Goal: Task Accomplishment & Management: Manage account settings

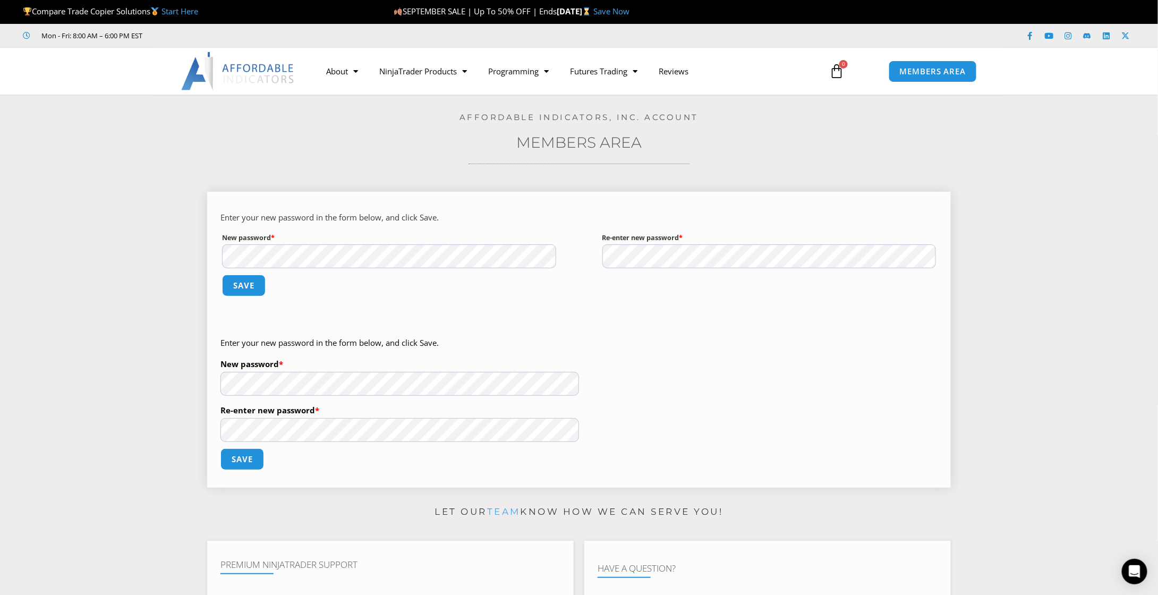
click at [769, 417] on div "Enter your new password in the form below, and click Save. New password * Requi…" at bounding box center [578, 410] width 717 height 149
click at [246, 458] on button "Save" at bounding box center [242, 459] width 46 height 23
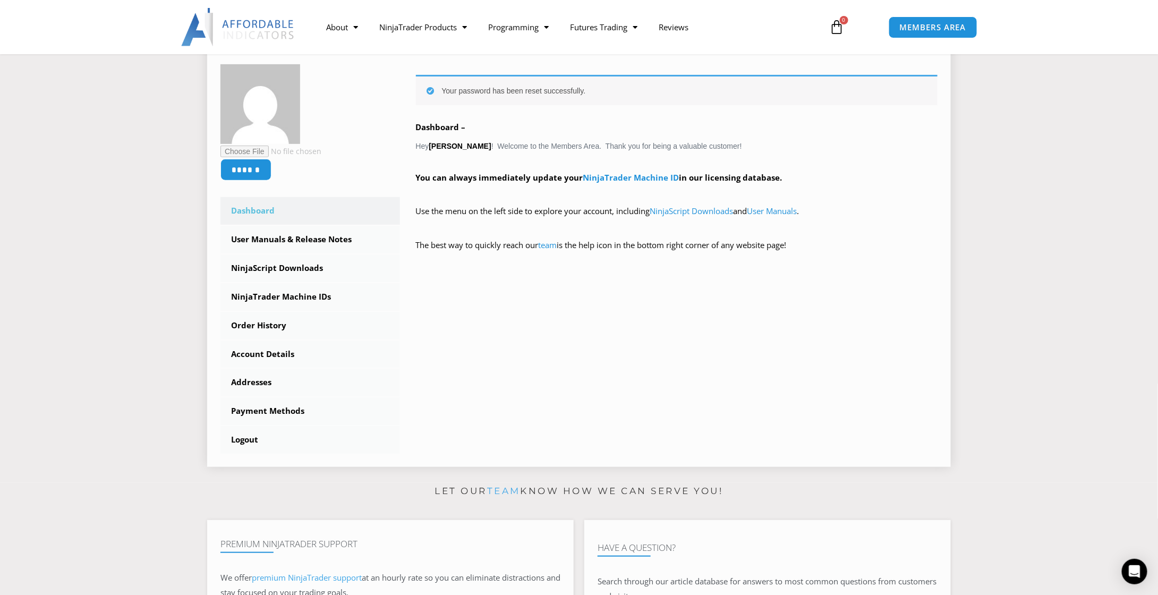
scroll to position [159, 0]
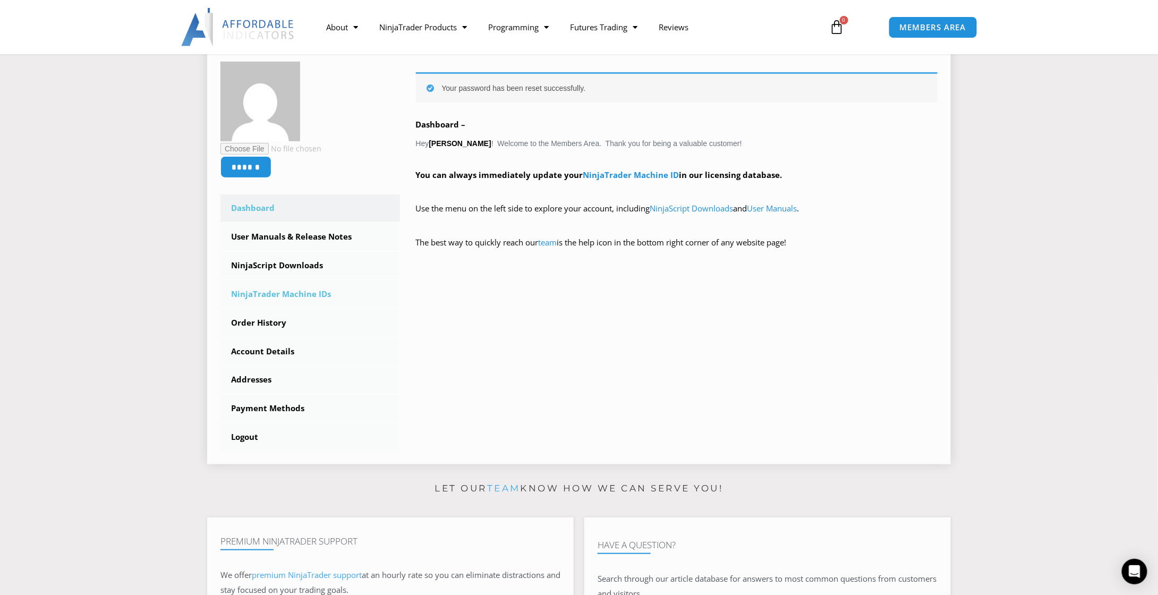
click at [293, 294] on link "NinjaTrader Machine IDs" at bounding box center [310, 294] width 180 height 28
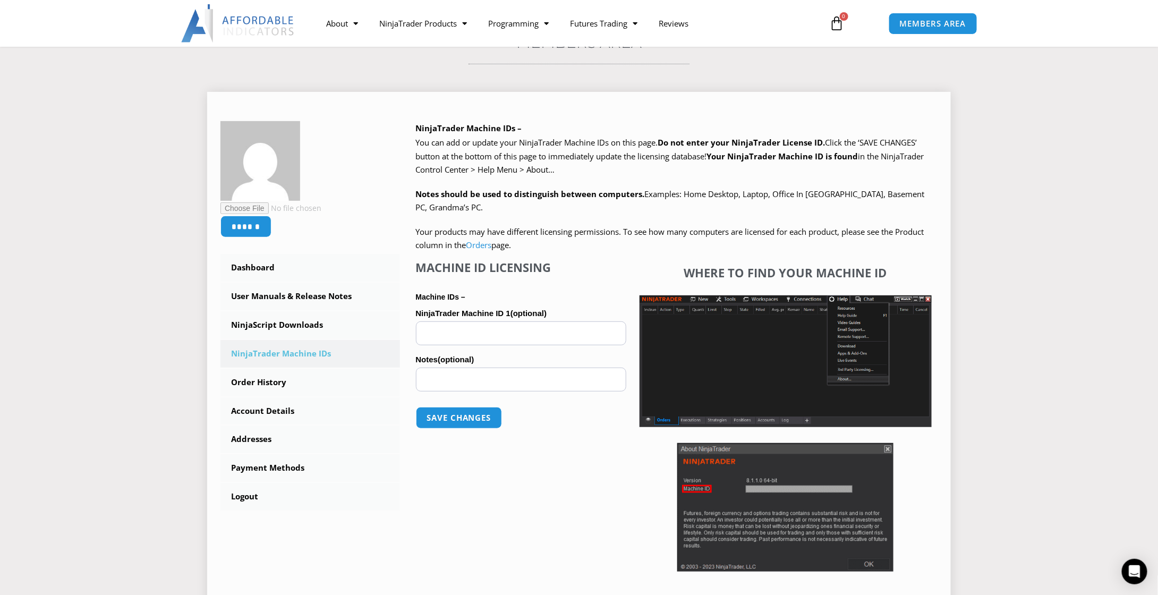
scroll to position [106, 0]
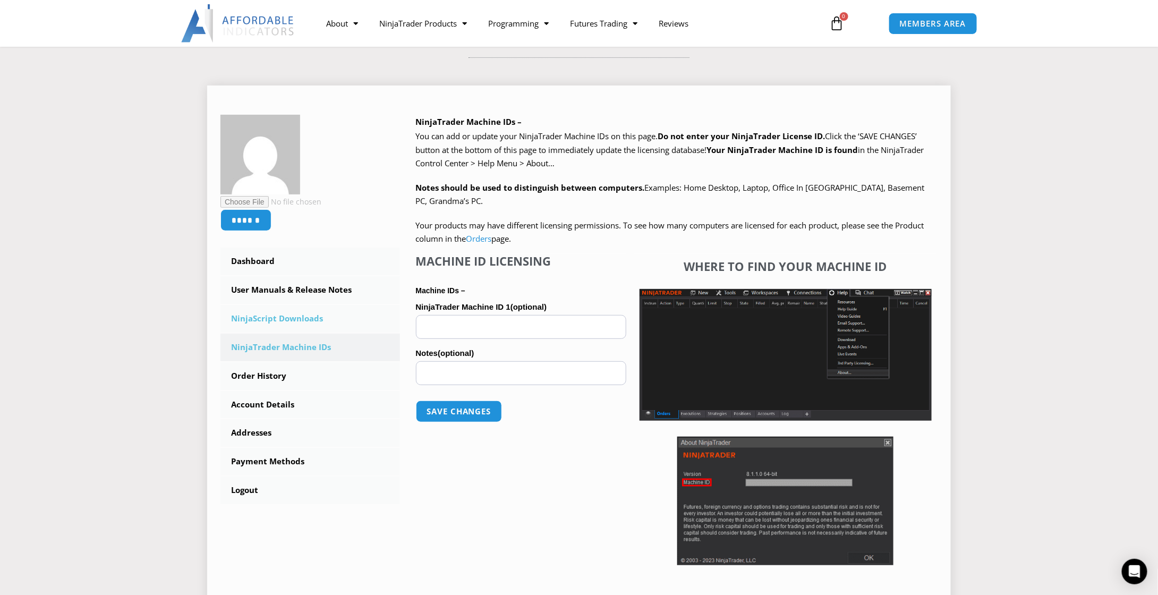
click at [282, 320] on link "NinjaScript Downloads" at bounding box center [310, 319] width 180 height 28
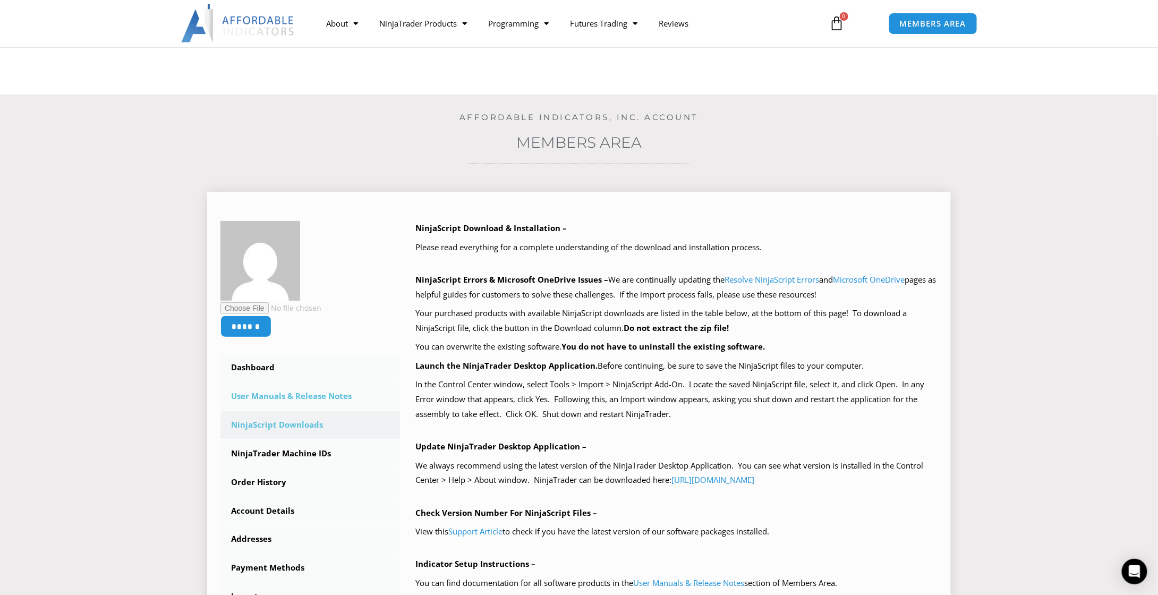
scroll to position [159, 0]
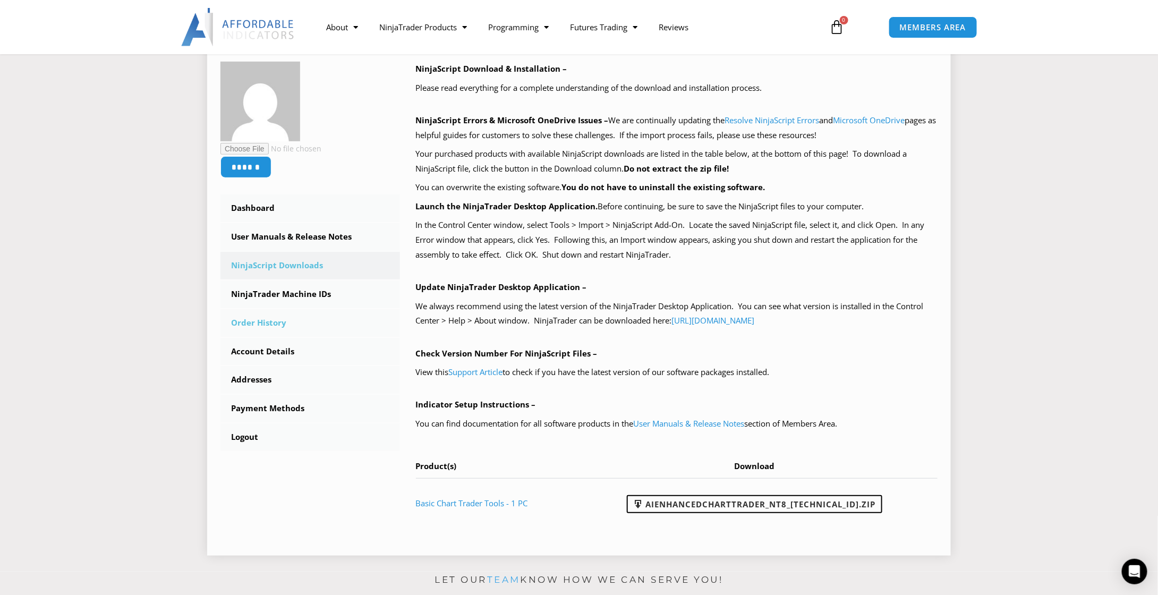
click at [280, 324] on link "Order History" at bounding box center [310, 323] width 180 height 28
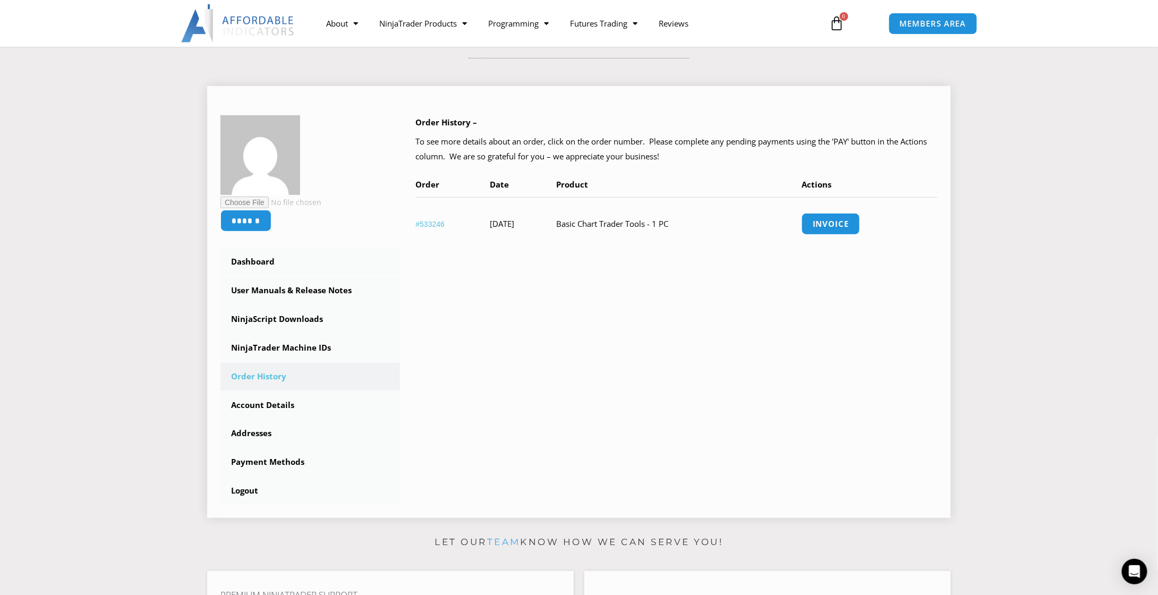
scroll to position [106, 0]
click at [282, 406] on link "Account Details" at bounding box center [310, 405] width 180 height 28
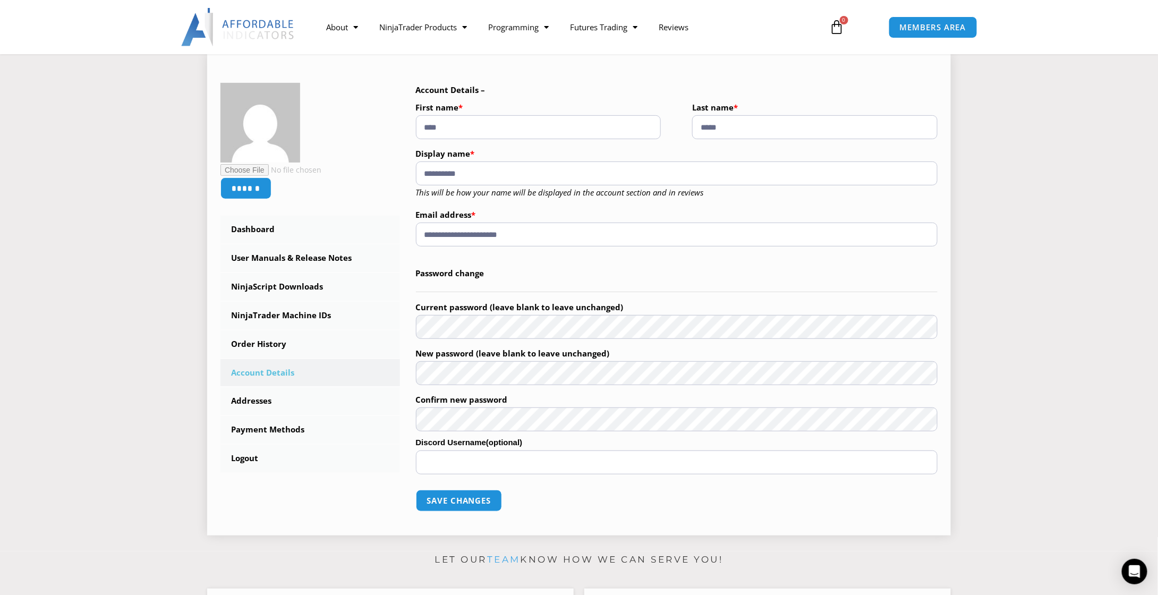
scroll to position [159, 0]
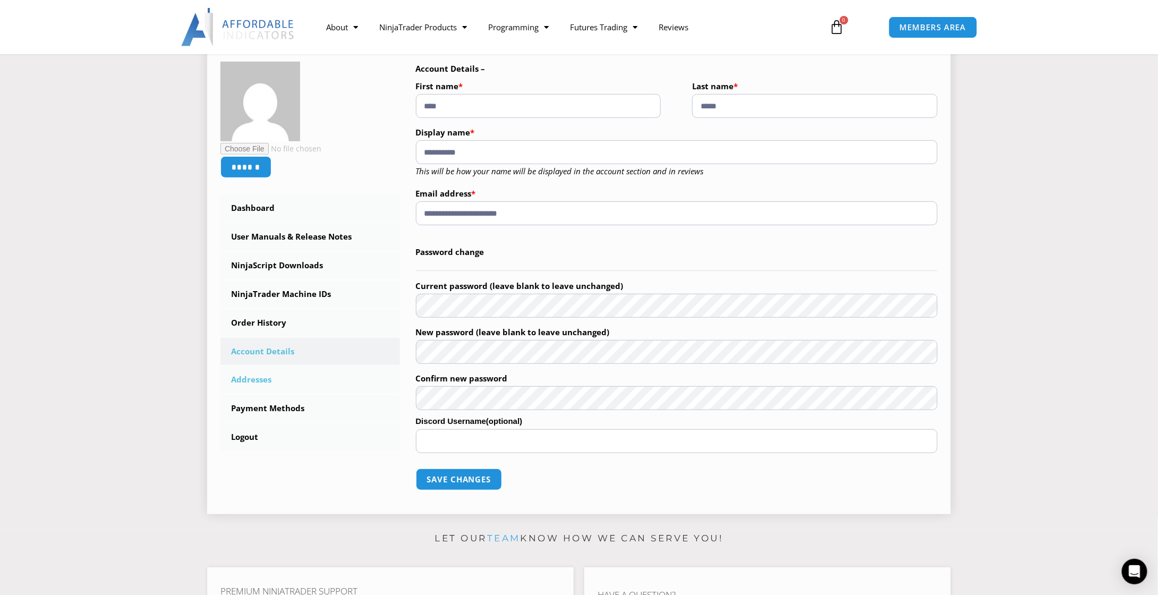
click at [258, 381] on link "Addresses" at bounding box center [310, 380] width 180 height 28
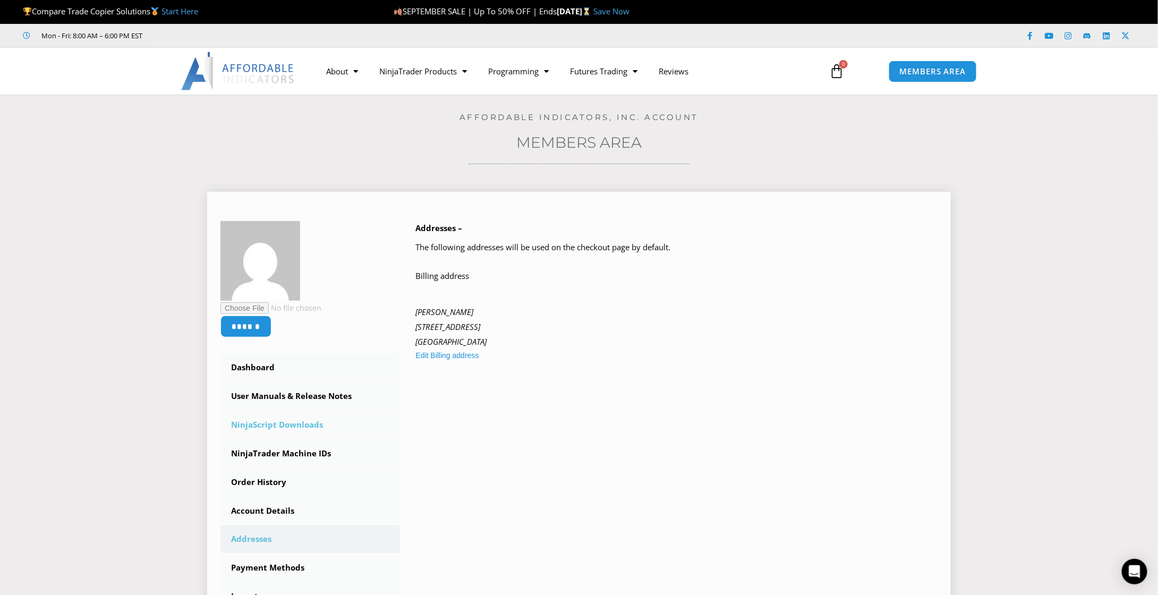
scroll to position [53, 0]
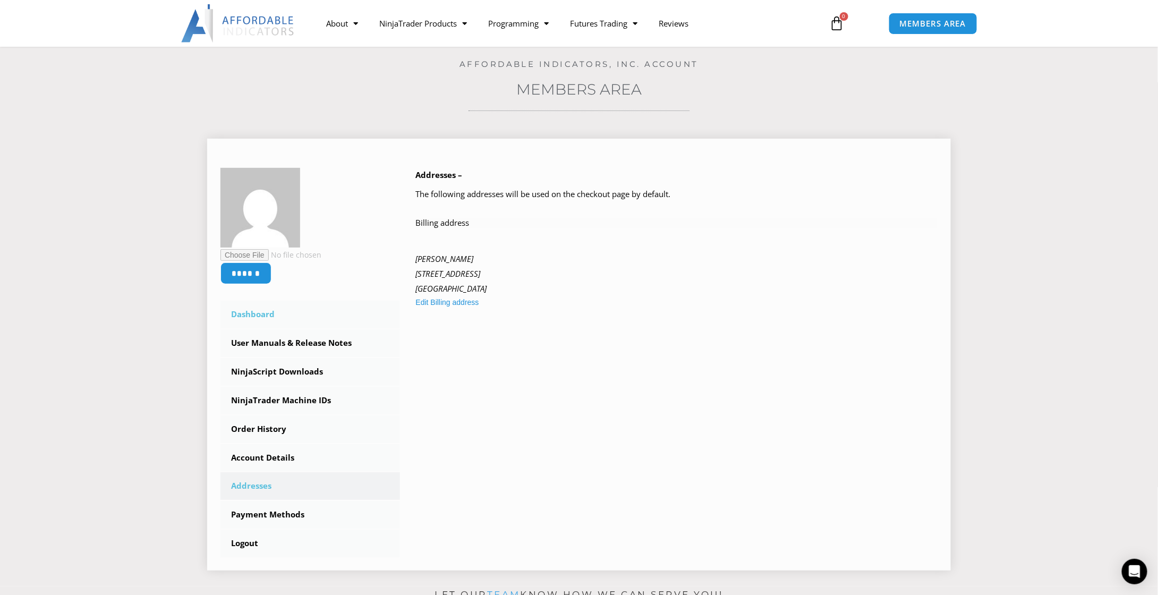
click at [266, 318] on link "Dashboard" at bounding box center [310, 315] width 180 height 28
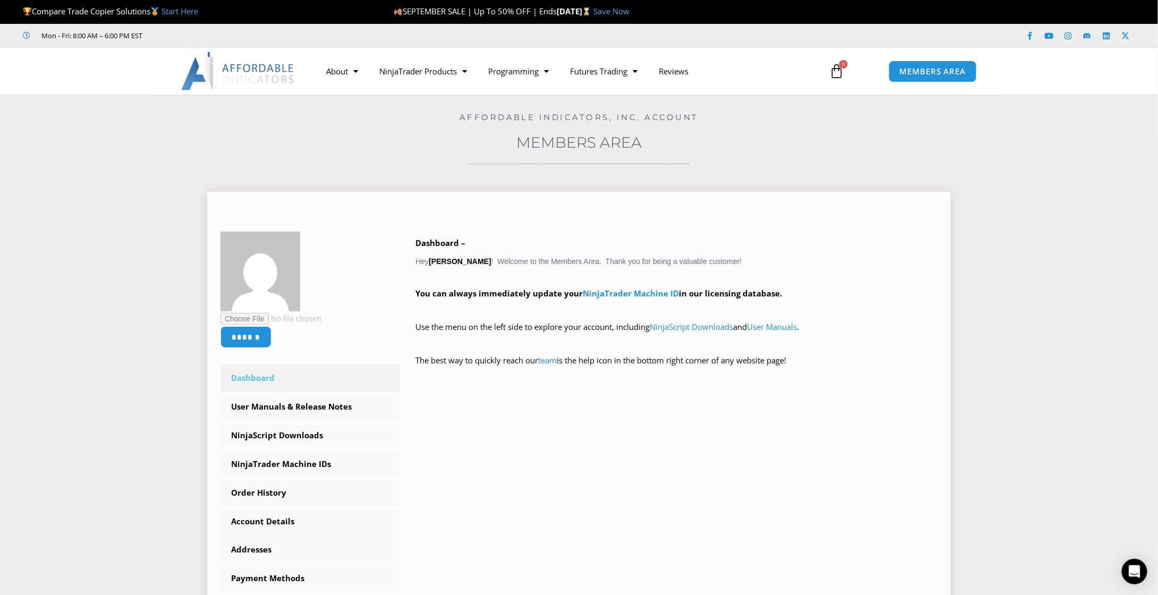
scroll to position [53, 0]
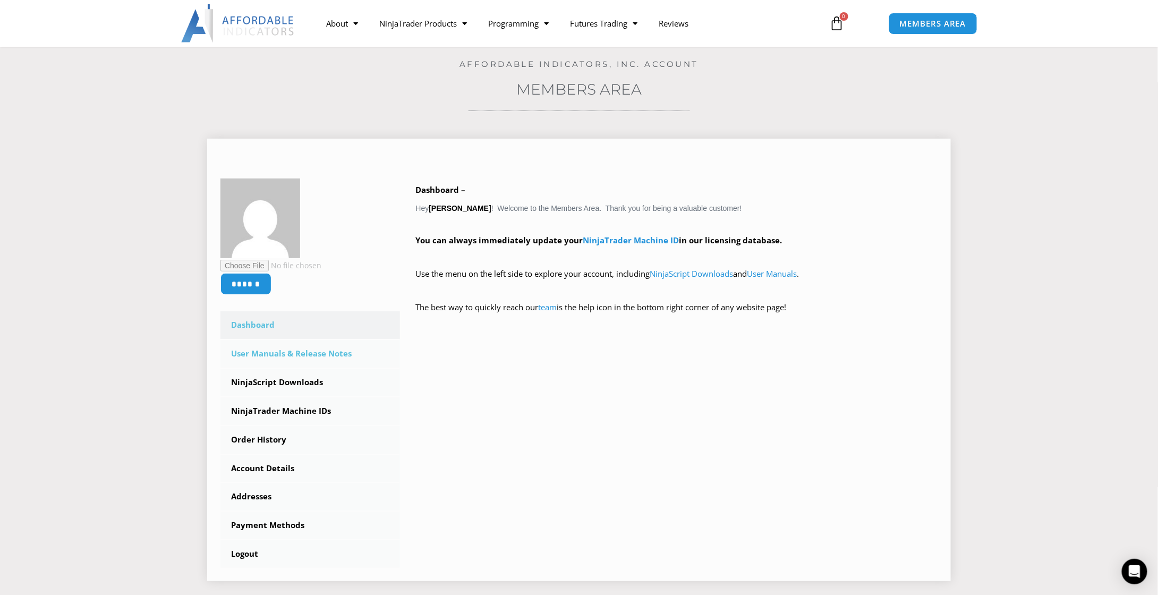
click at [325, 356] on link "User Manuals & Release Notes" at bounding box center [310, 354] width 180 height 28
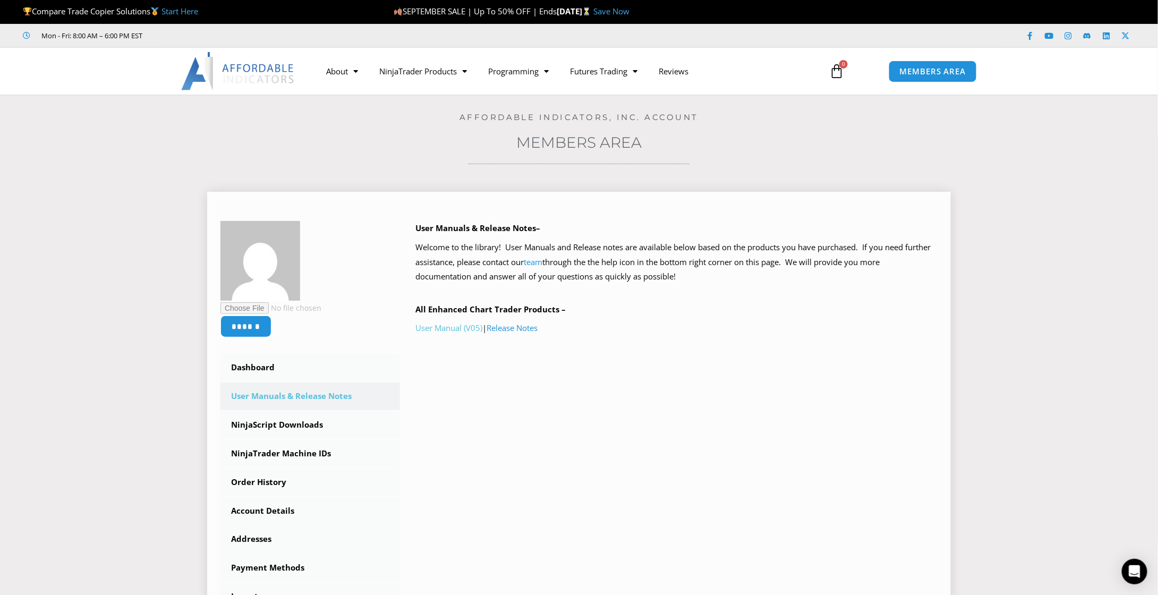
click at [445, 331] on link "User Manual (V05)" at bounding box center [449, 327] width 67 height 11
click at [312, 425] on link "NinjaScript Downloads" at bounding box center [310, 425] width 180 height 28
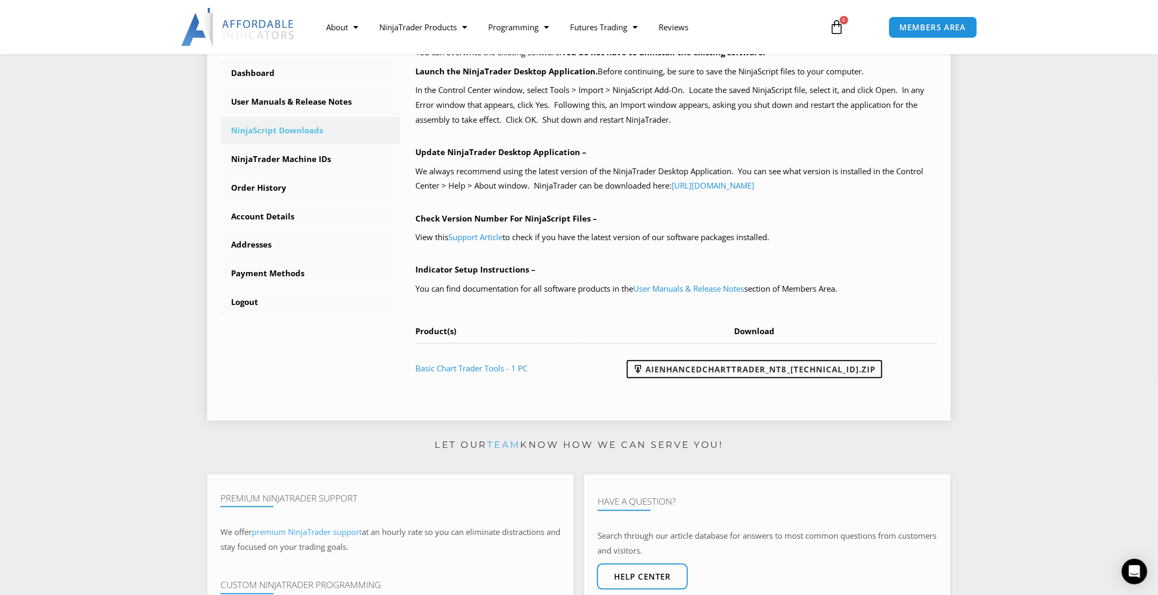
scroll to position [319, 0]
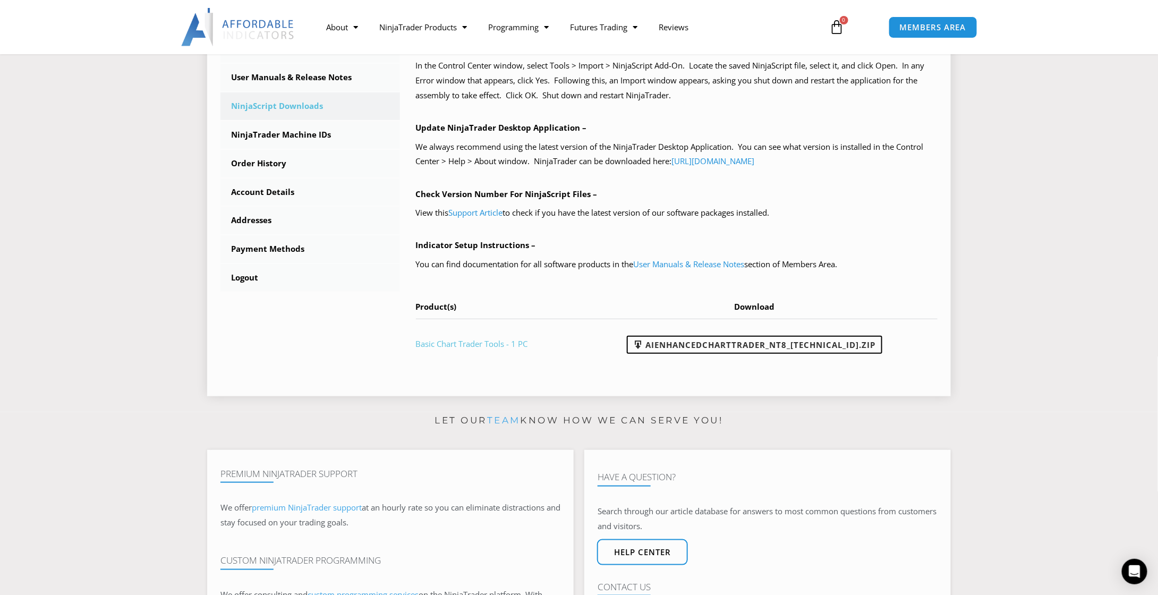
click at [470, 345] on link "Basic Chart Trader Tools - 1 PC" at bounding box center [472, 343] width 112 height 11
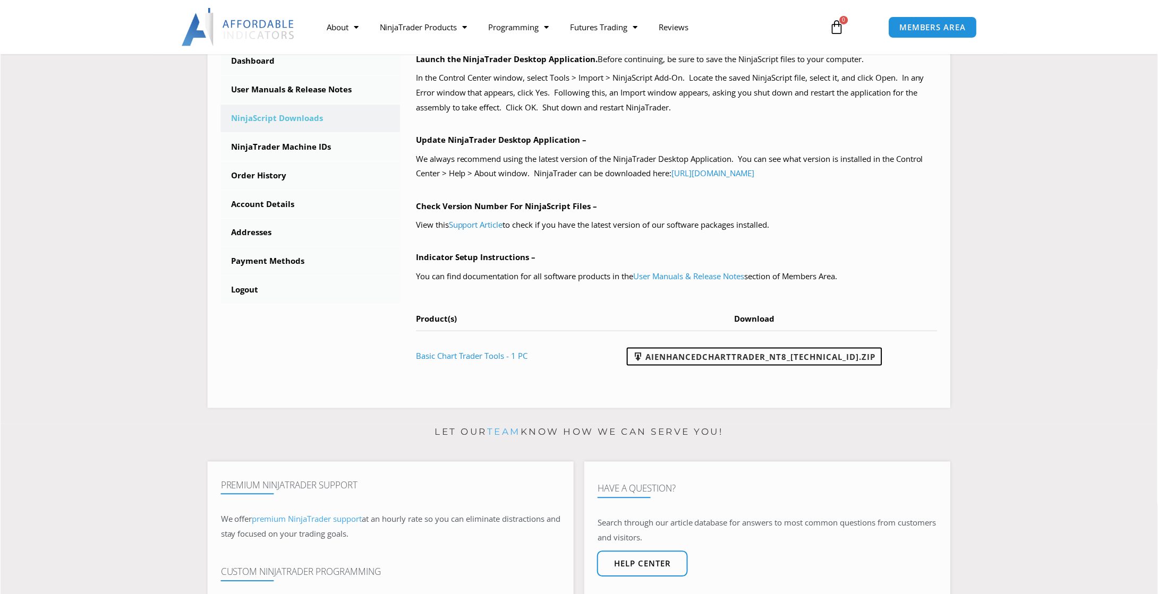
scroll to position [319, 0]
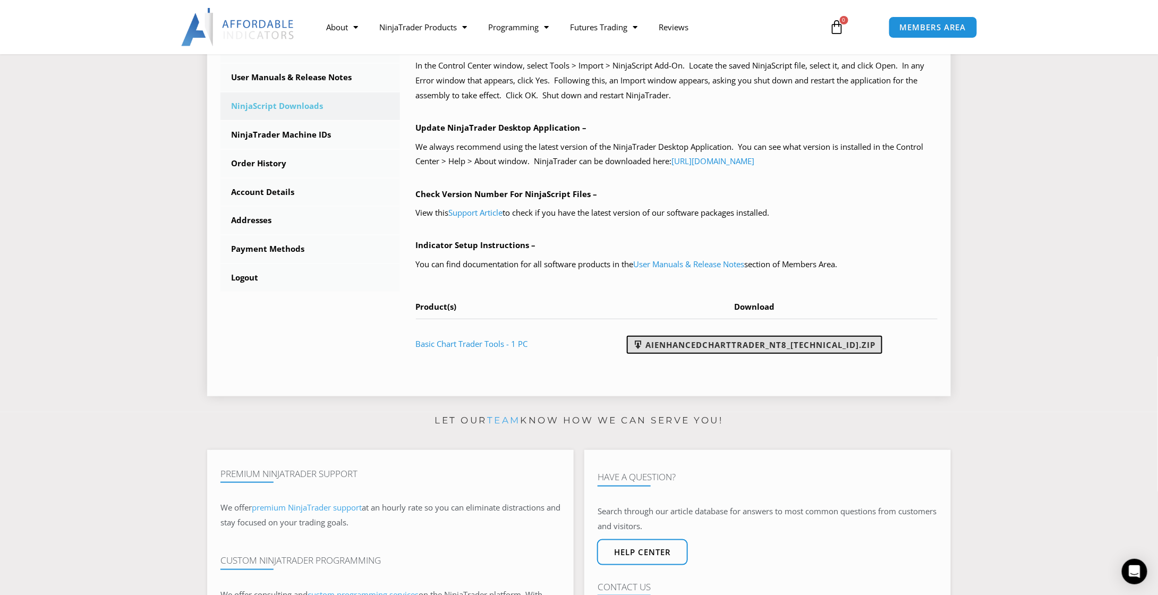
click at [721, 345] on link "AIEnhancedChartTrader_NT8_25.1.31.1.zip" at bounding box center [754, 345] width 255 height 18
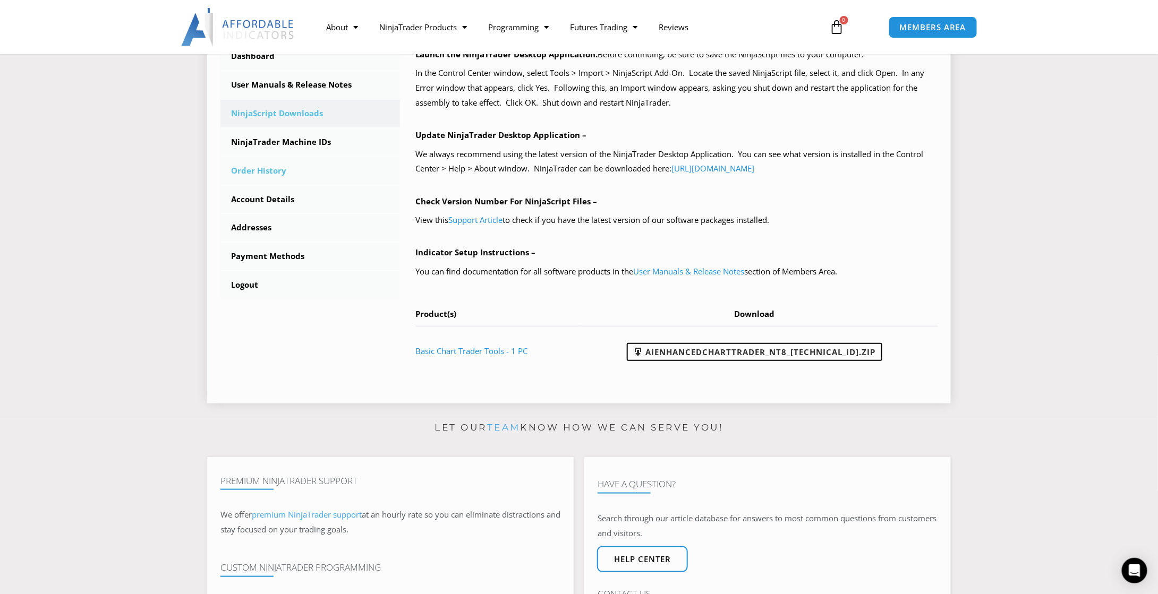
scroll to position [212, 0]
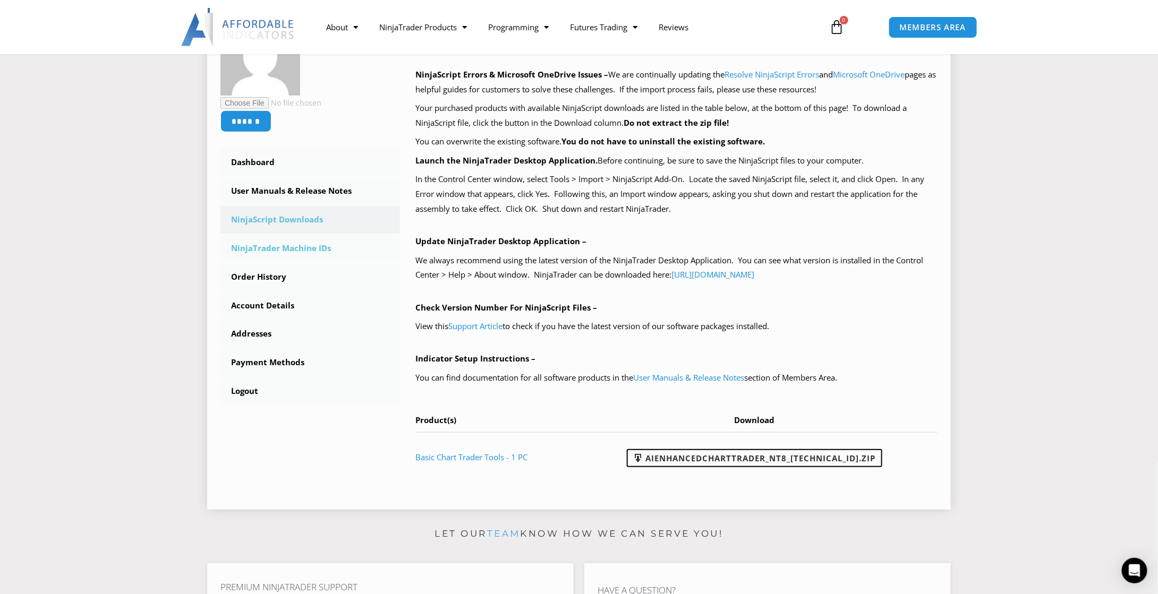
click at [270, 251] on link "NinjaTrader Machine IDs" at bounding box center [310, 249] width 180 height 28
click at [257, 253] on link "NinjaTrader Machine IDs" at bounding box center [310, 249] width 180 height 28
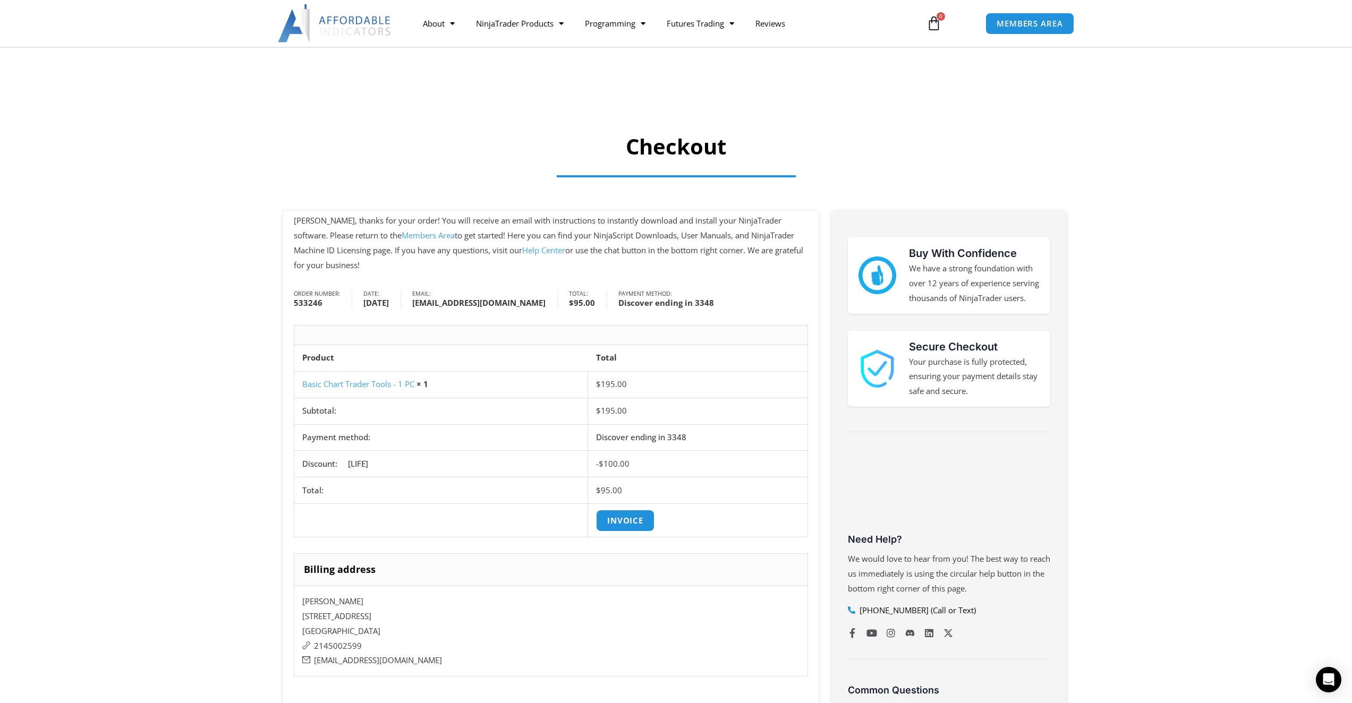
scroll to position [106, 0]
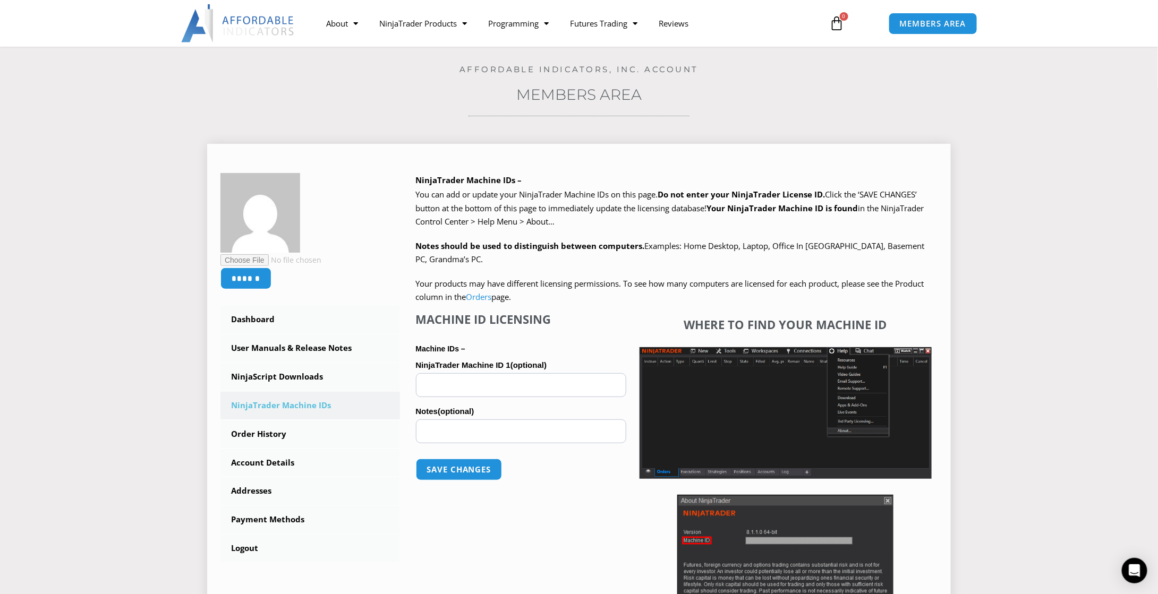
scroll to position [106, 0]
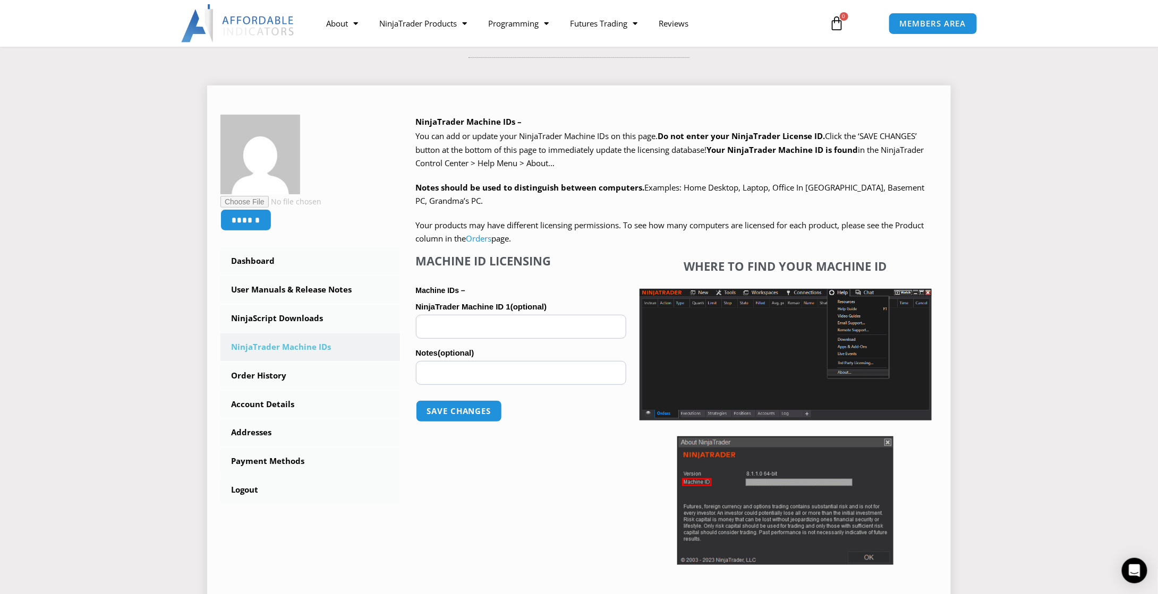
click at [495, 327] on input "NinjaTrader Machine ID 1 (optional)" at bounding box center [521, 327] width 210 height 24
paste input "**********"
type input "**********"
click at [472, 413] on button "Save changes" at bounding box center [458, 411] width 91 height 23
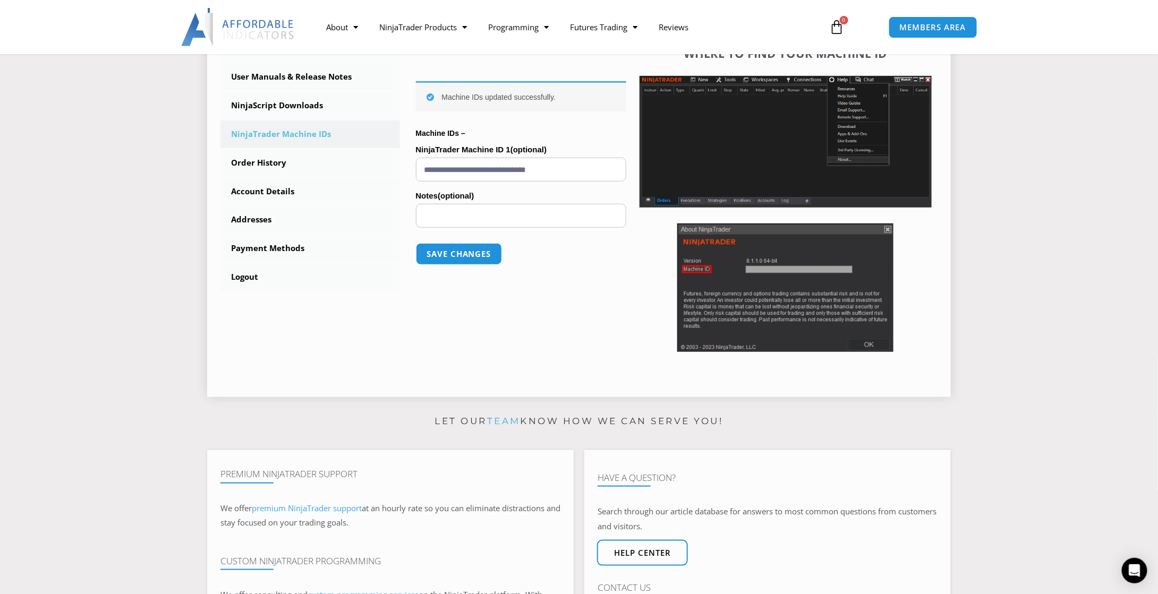
scroll to position [266, 0]
